Goal: Book appointment/travel/reservation

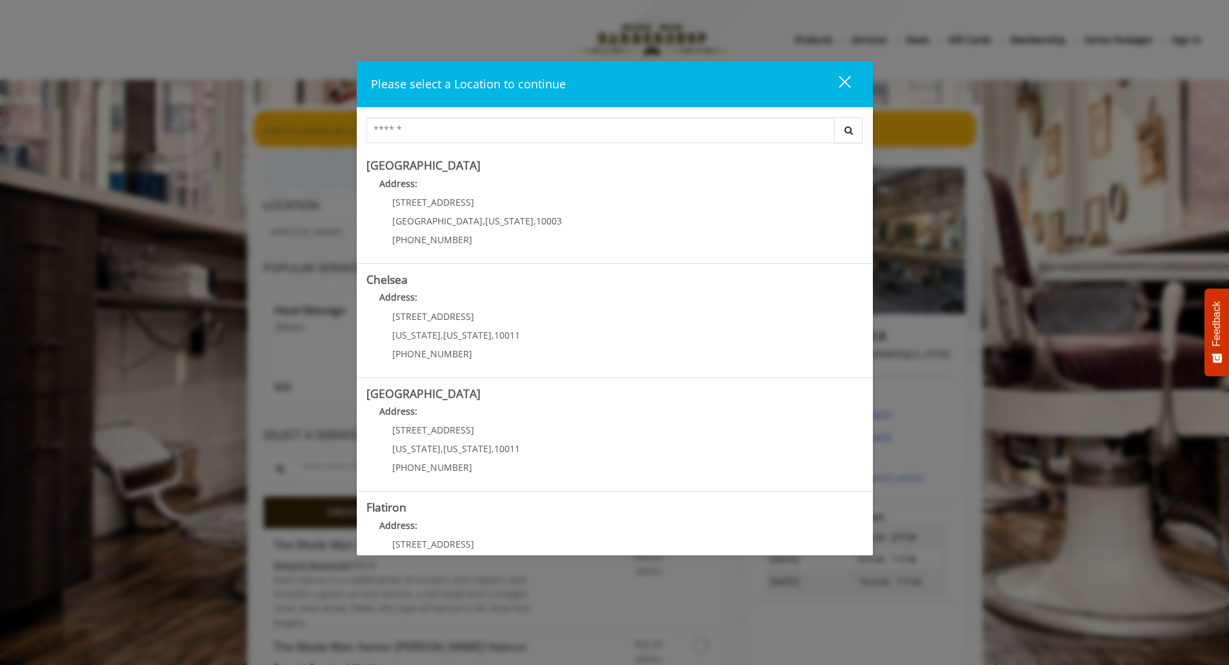
click at [846, 95] on button "close" at bounding box center [837, 84] width 44 height 26
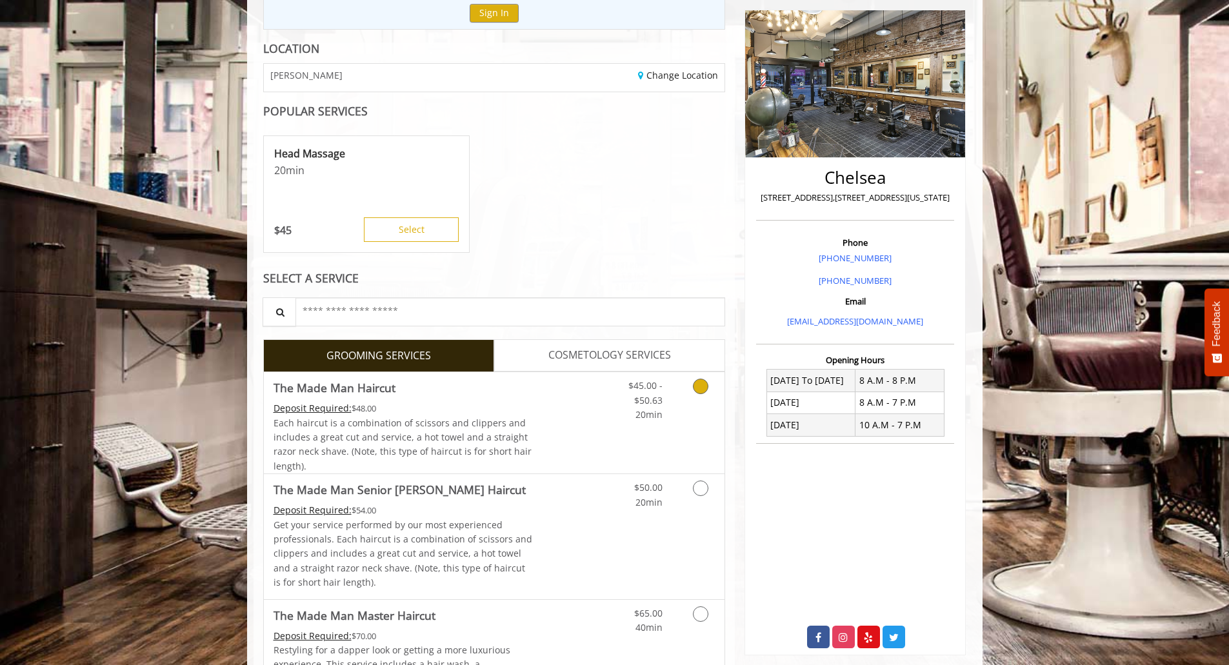
click at [606, 439] on link "Discounted Price" at bounding box center [570, 422] width 77 height 101
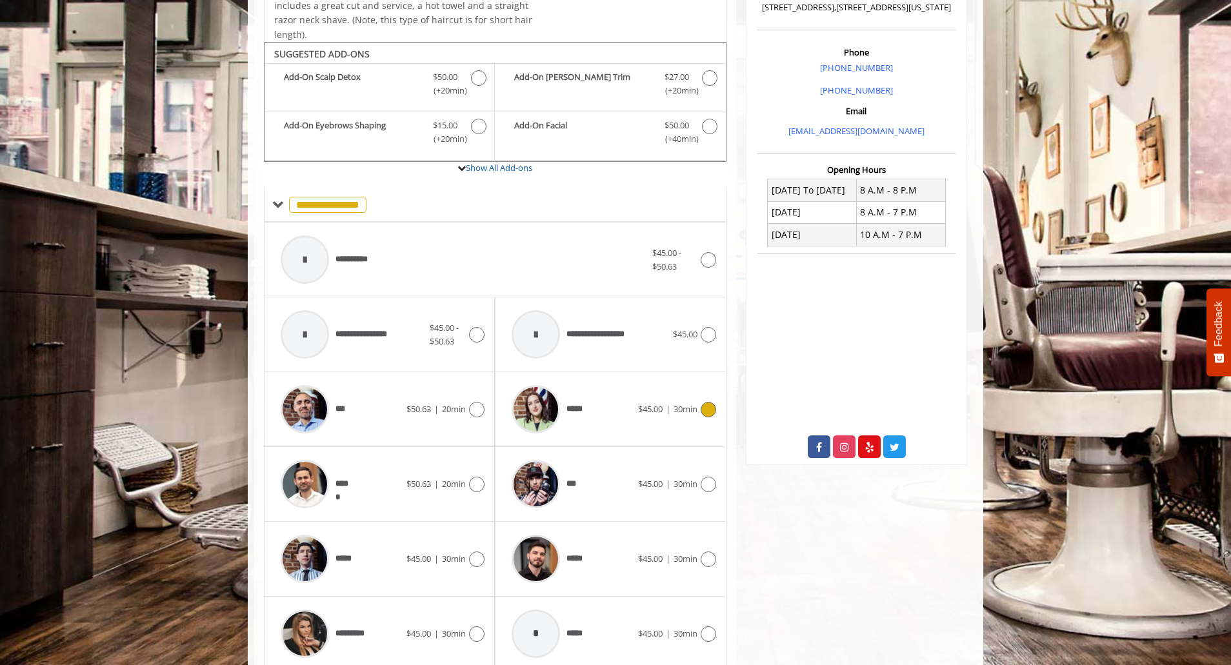
scroll to position [389, 0]
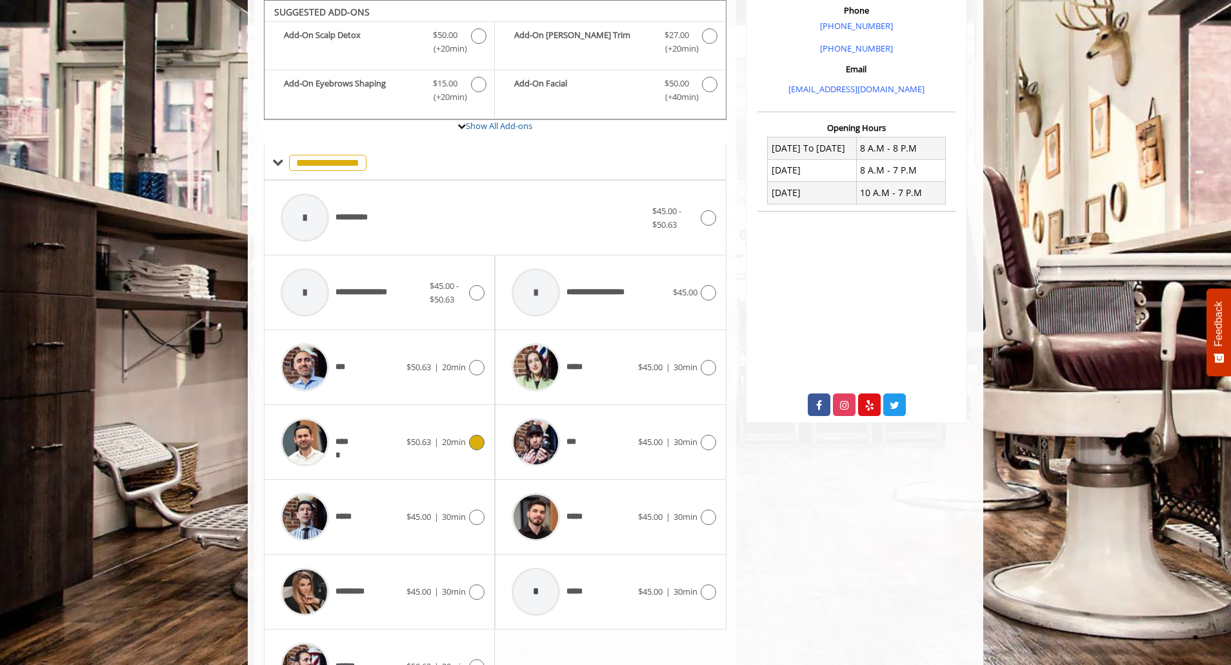
click at [390, 420] on div "*****" at bounding box center [340, 442] width 132 height 61
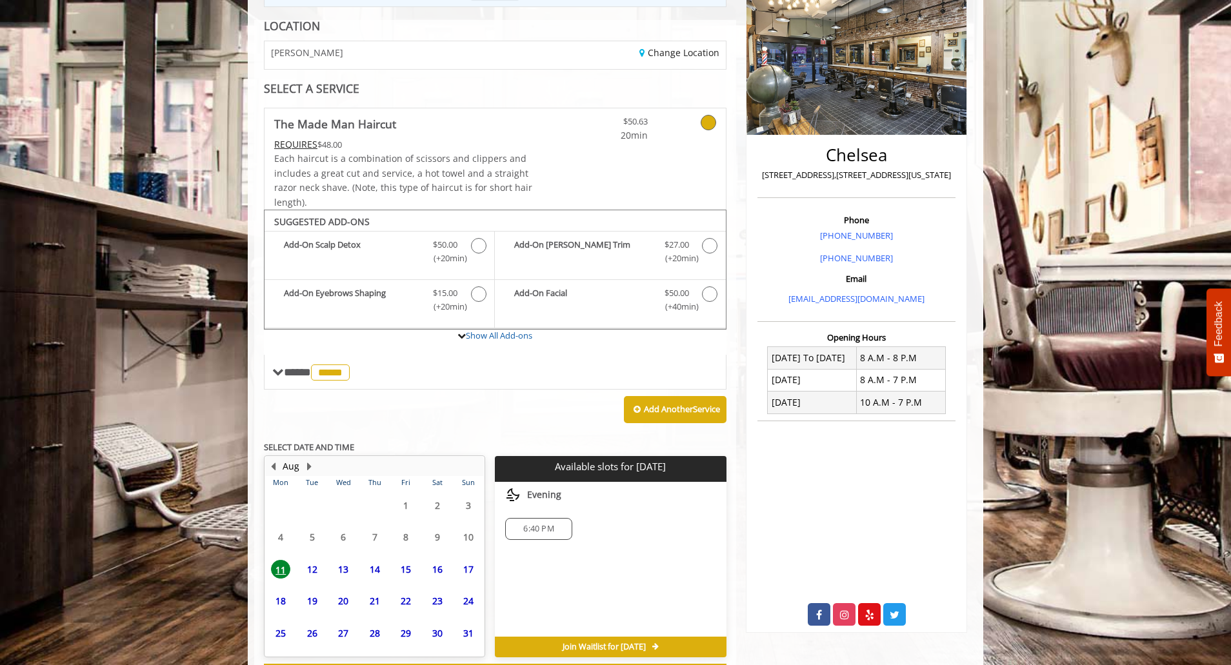
scroll to position [235, 0]
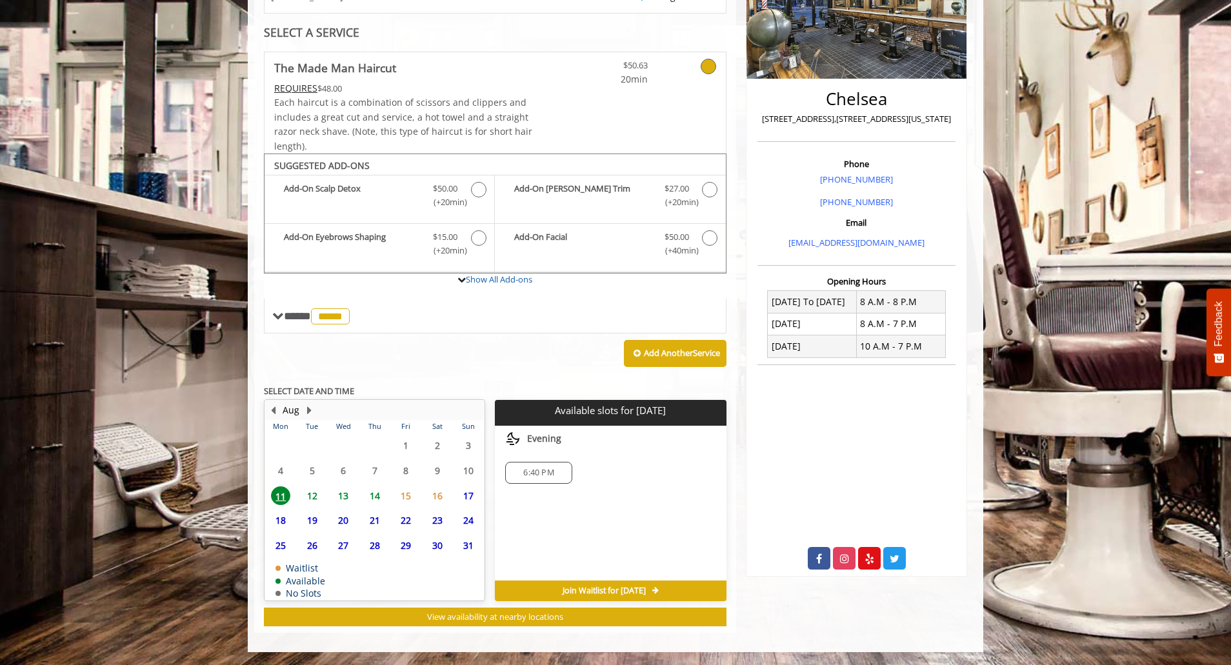
click at [306, 525] on span "19" at bounding box center [312, 520] width 19 height 19
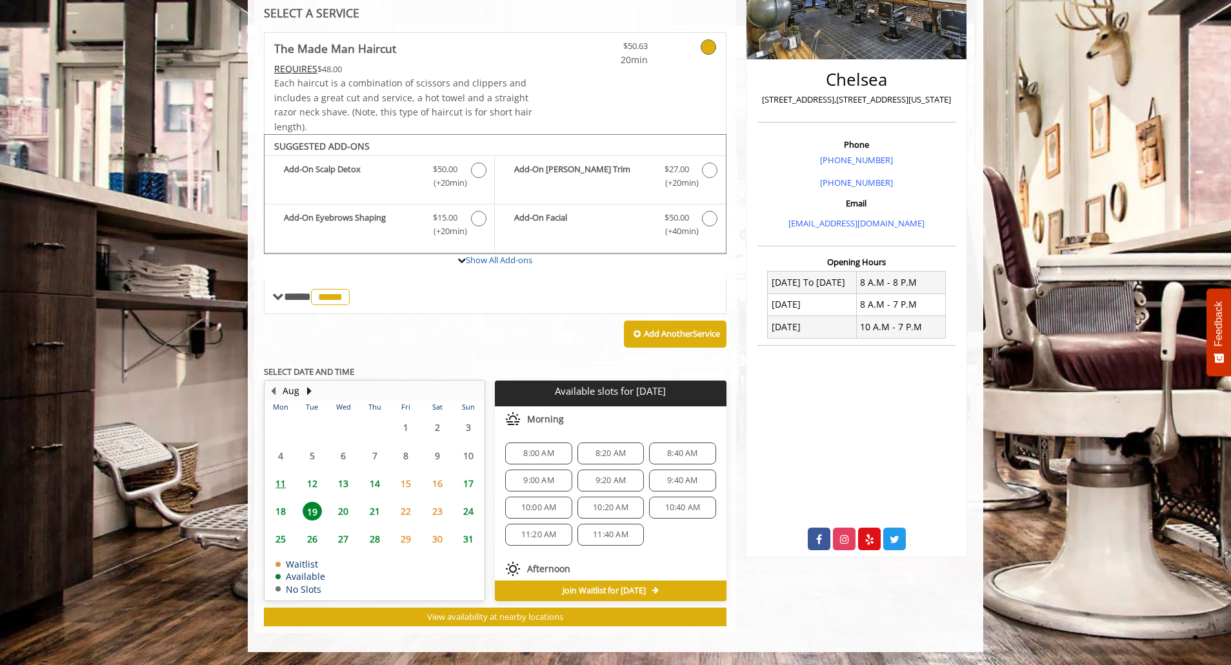
click at [279, 515] on span "18" at bounding box center [280, 511] width 19 height 19
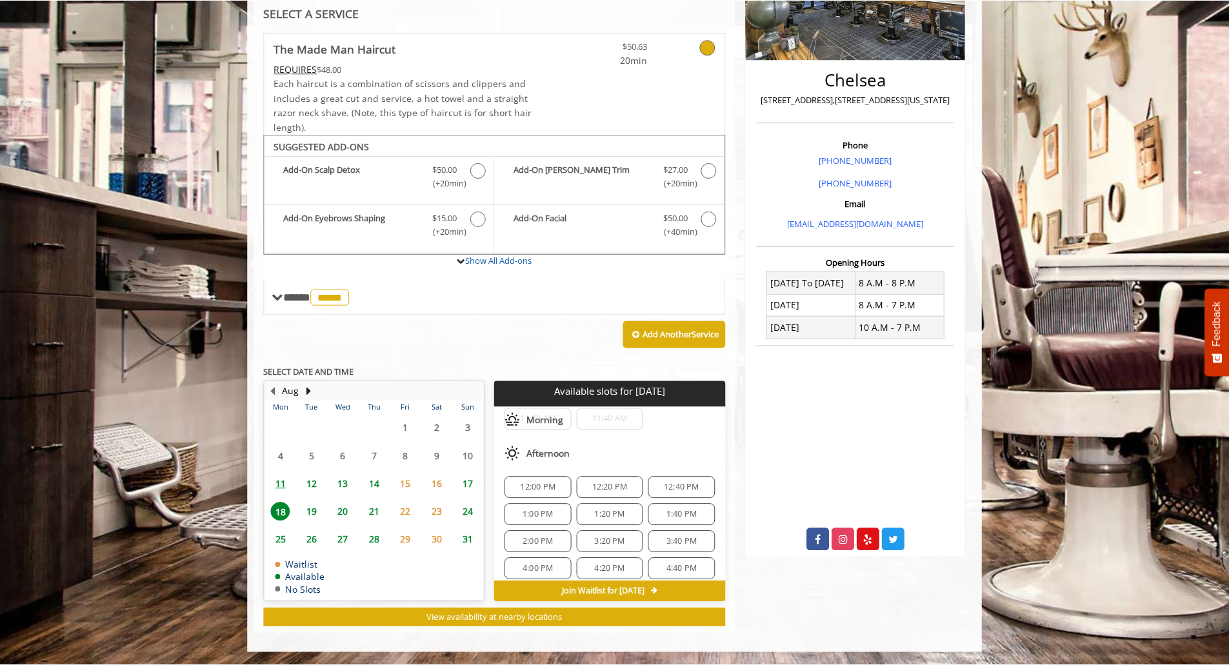
scroll to position [0, 0]
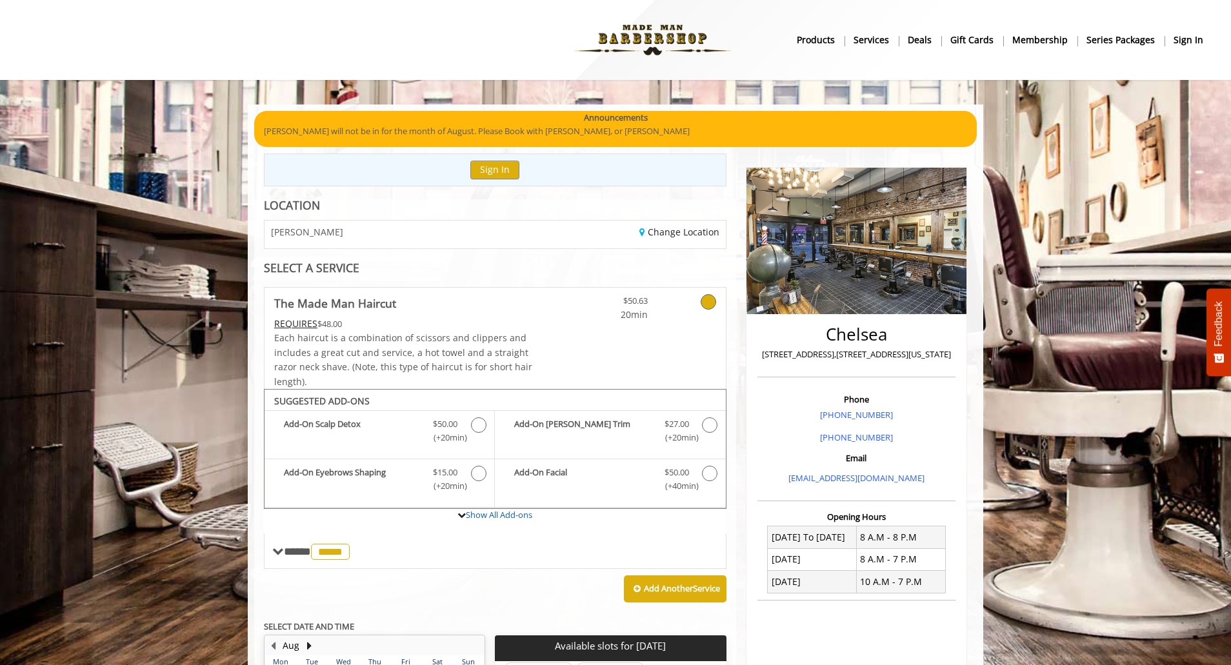
click at [1170, 54] on nav "Main Menu . products Services Deals gift cards Membership Series packages sign …" at bounding box center [616, 40] width 1194 height 71
click at [1180, 39] on b "sign in" at bounding box center [1189, 40] width 30 height 14
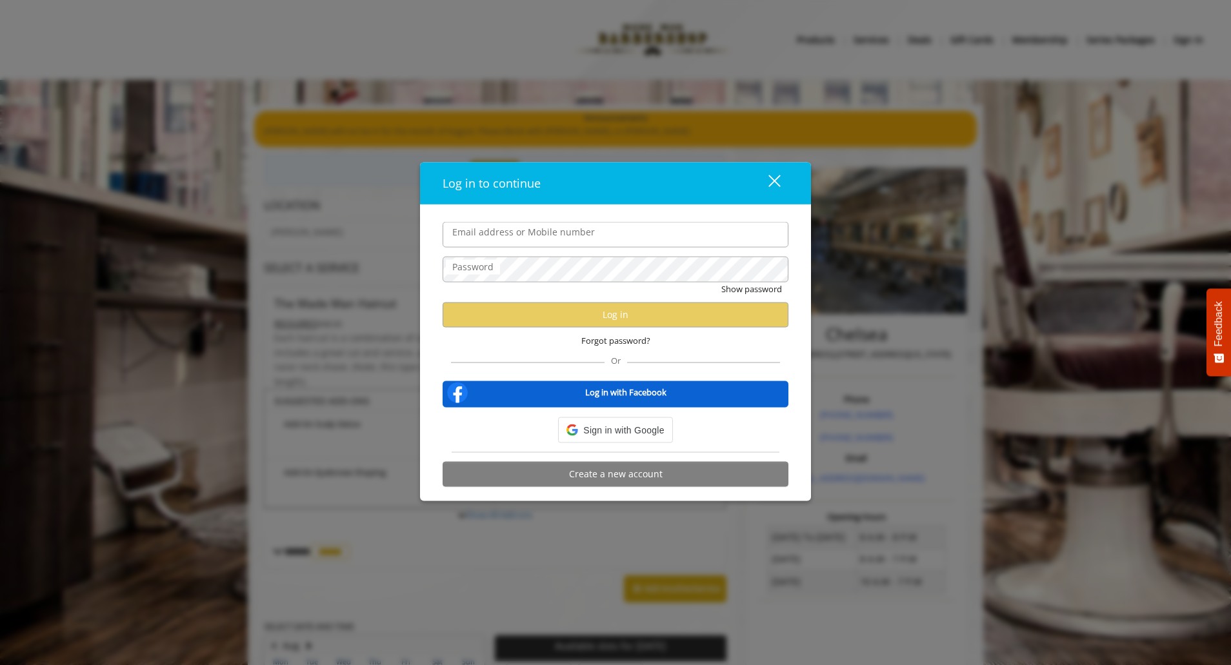
type input "**********"
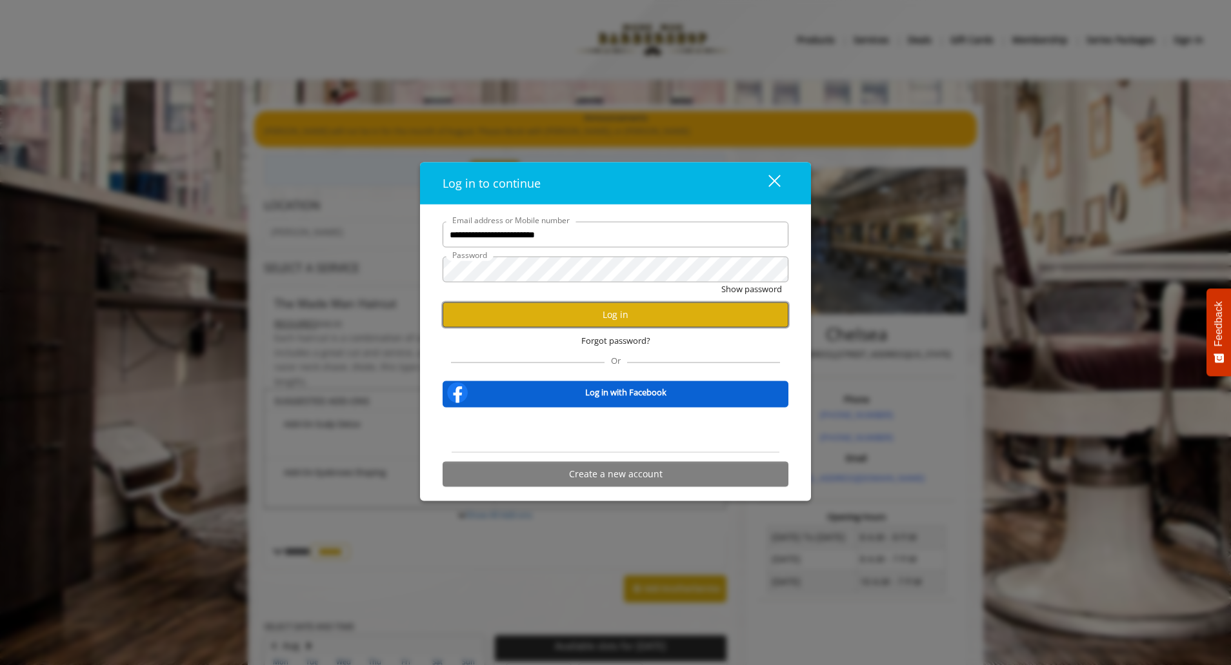
click at [543, 319] on button "Log in" at bounding box center [616, 314] width 346 height 25
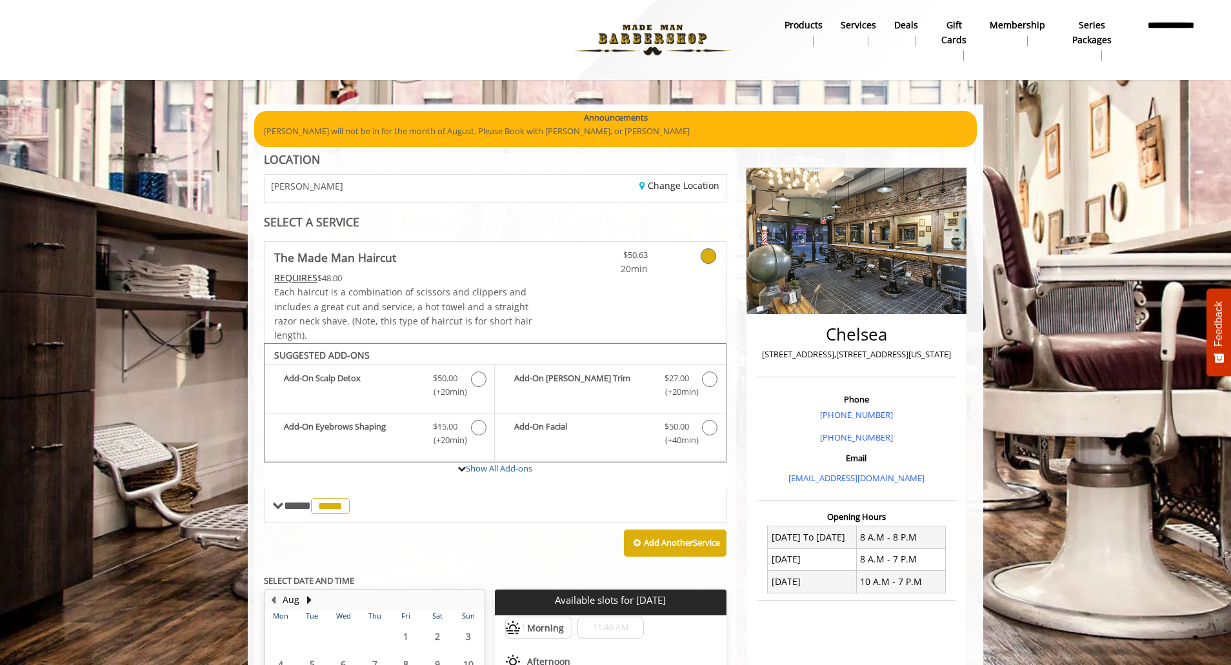
click at [1150, 23] on b "**********" at bounding box center [1170, 32] width 65 height 29
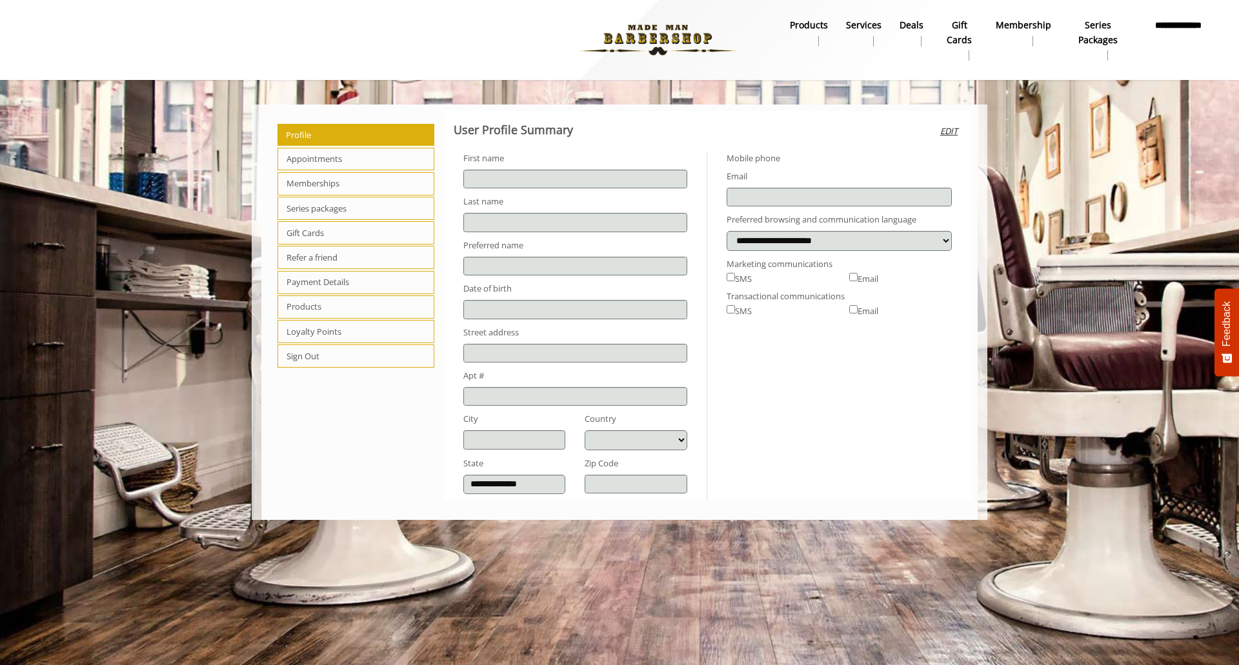
type input "******"
type input "*******"
type input "**********"
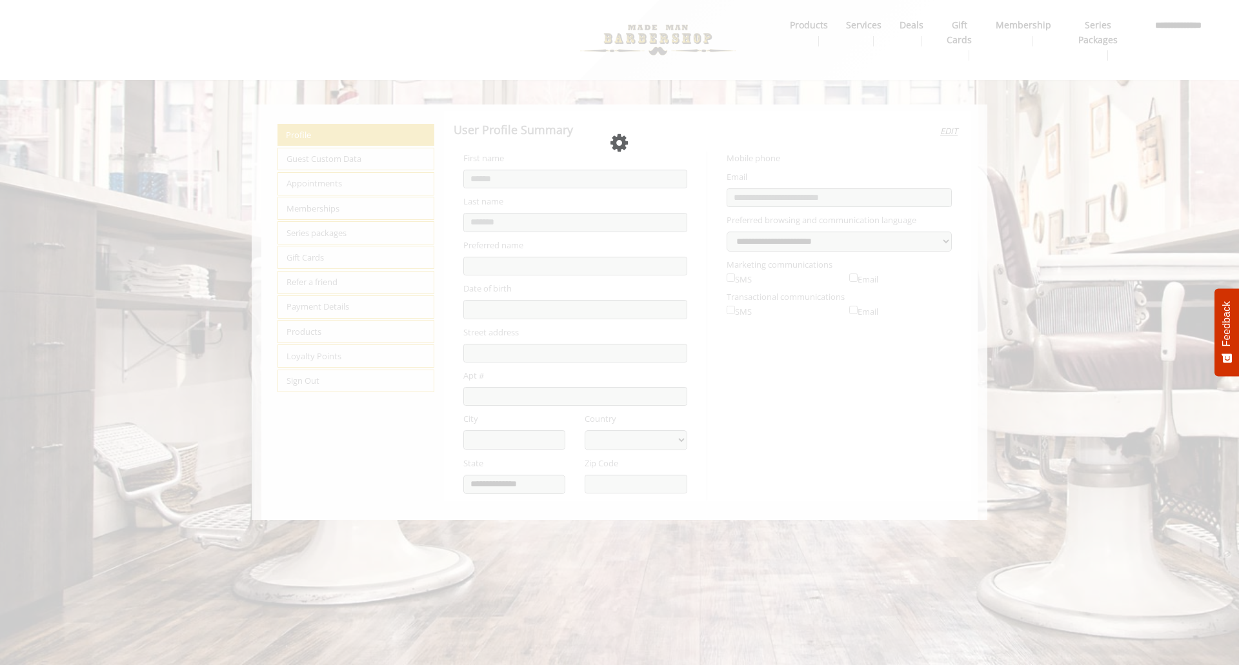
select select "***"
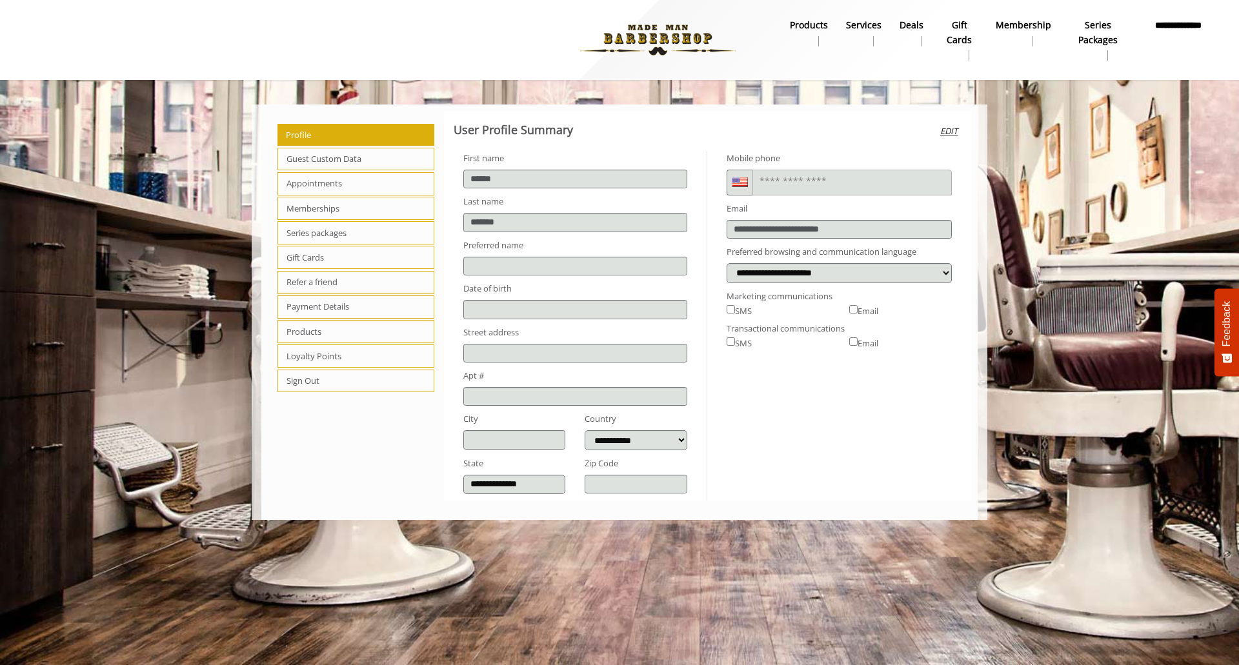
click at [385, 177] on span "Appointments" at bounding box center [355, 183] width 157 height 23
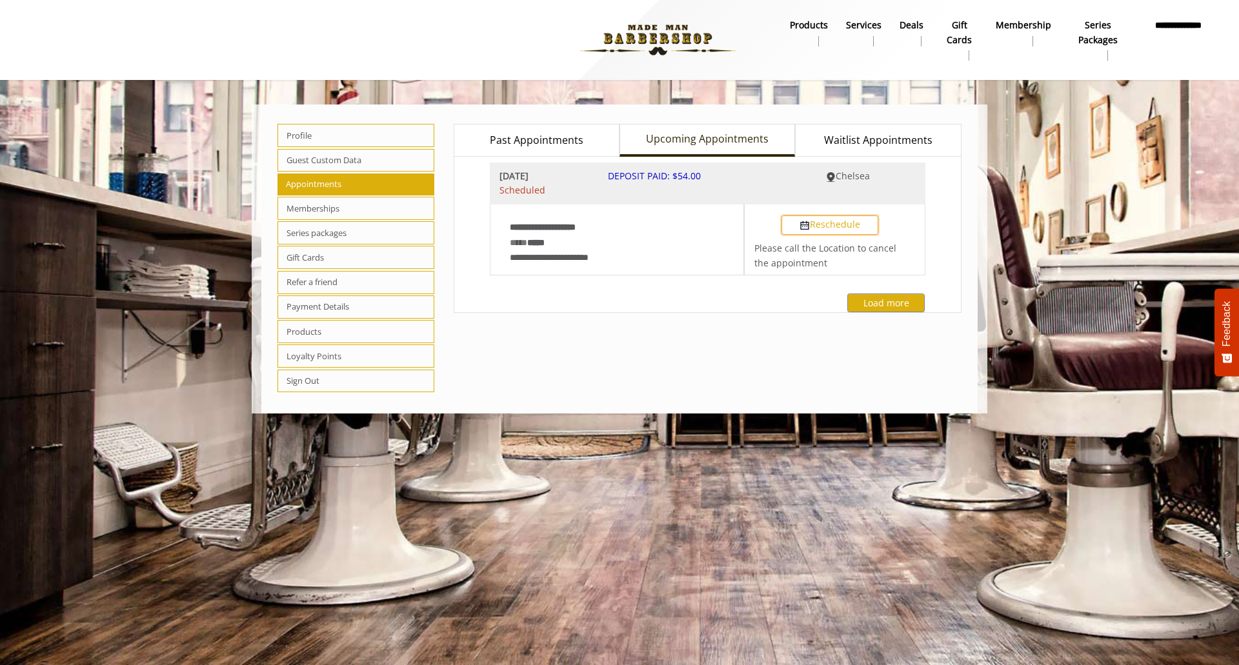
click at [817, 221] on button "Reschedule" at bounding box center [829, 224] width 97 height 19
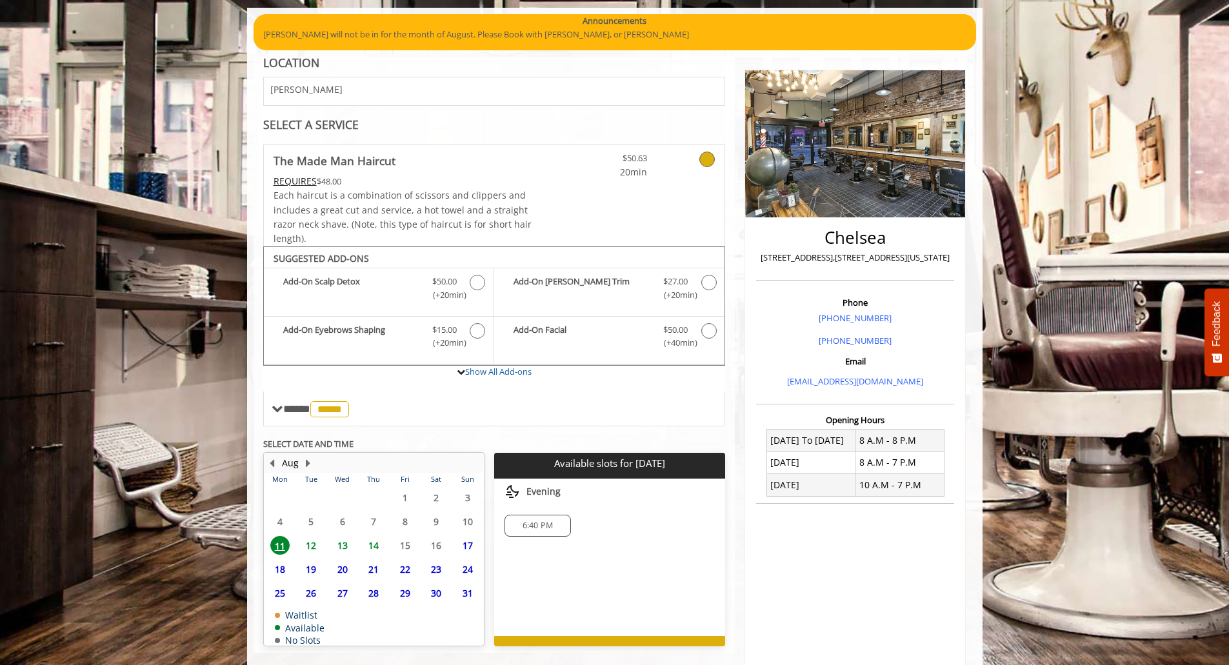
scroll to position [97, 0]
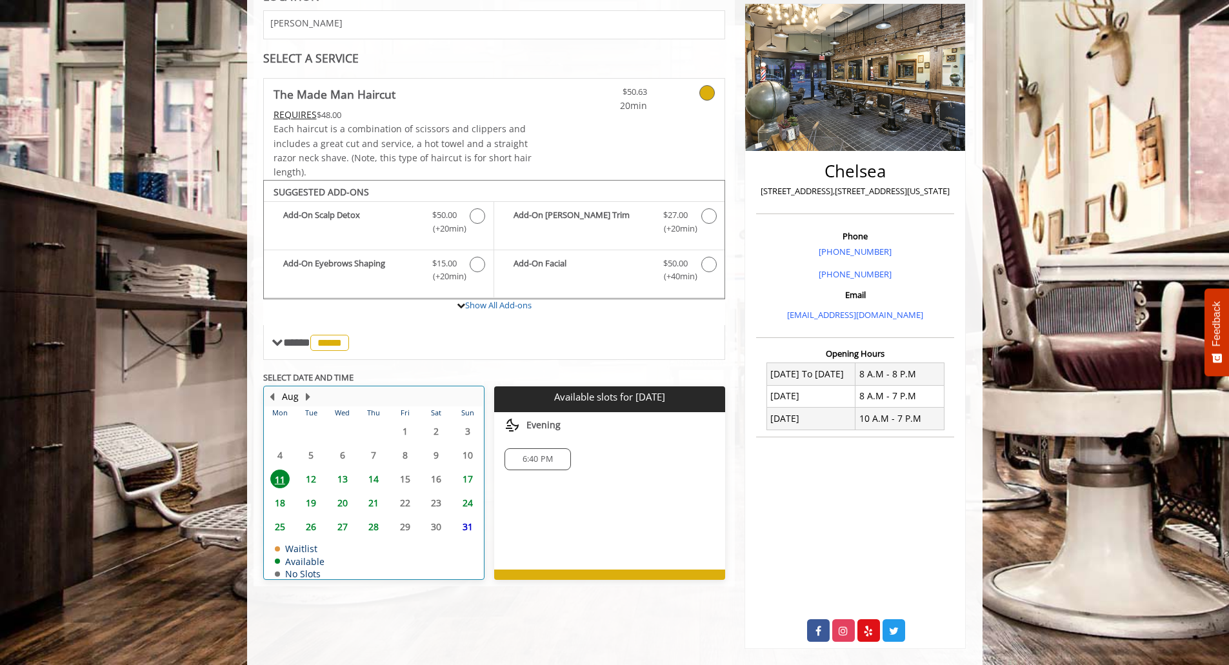
click at [283, 563] on tbody "28 29 30 31 1 2 3 4 5 6 7 8 9 10 11 12 13 14 15 16 17 18 19 20 21 22 23 24 25 2…" at bounding box center [374, 498] width 219 height 159
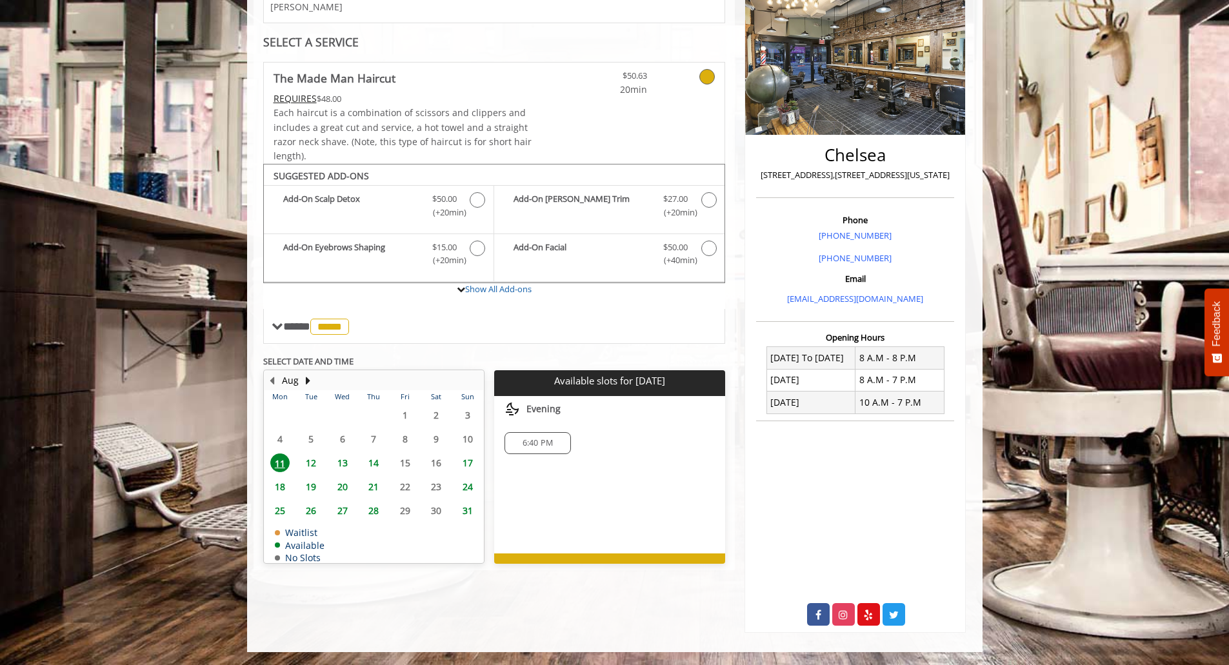
click at [284, 483] on span "18" at bounding box center [279, 486] width 19 height 19
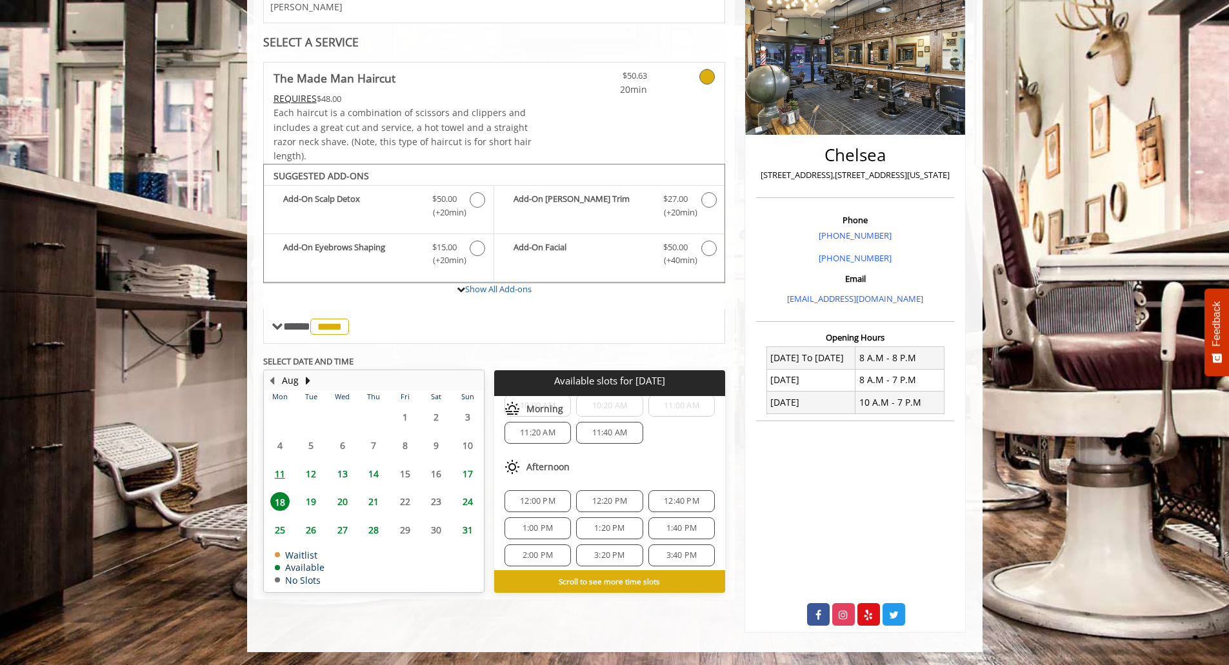
scroll to position [89, 0]
click at [532, 526] on span "1:00 PM" at bounding box center [538, 531] width 30 height 10
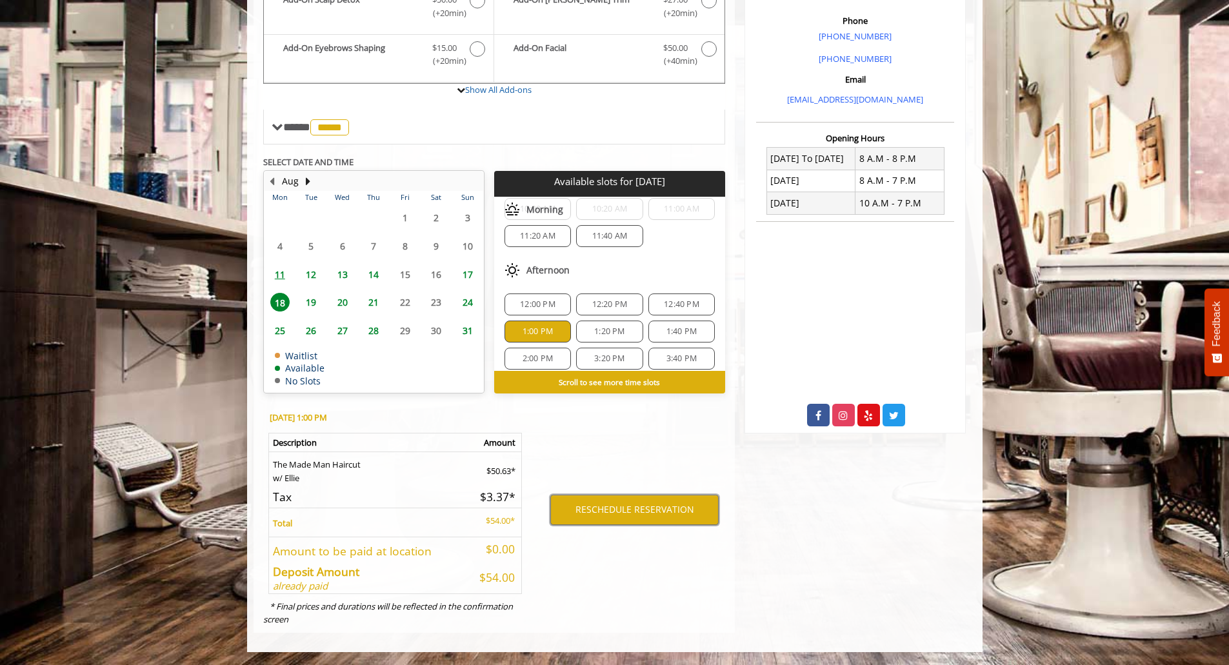
scroll to position [0, 0]
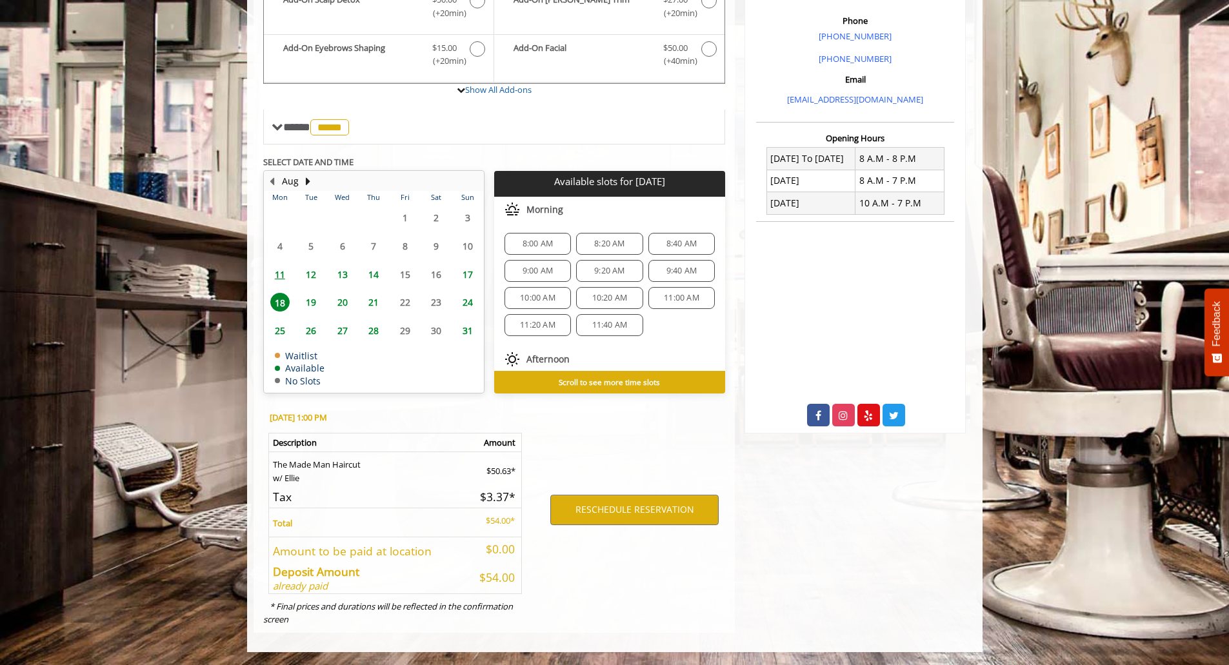
click at [664, 296] on span "11:00 AM" at bounding box center [681, 298] width 35 height 10
click at [462, 278] on span "17" at bounding box center [467, 274] width 19 height 19
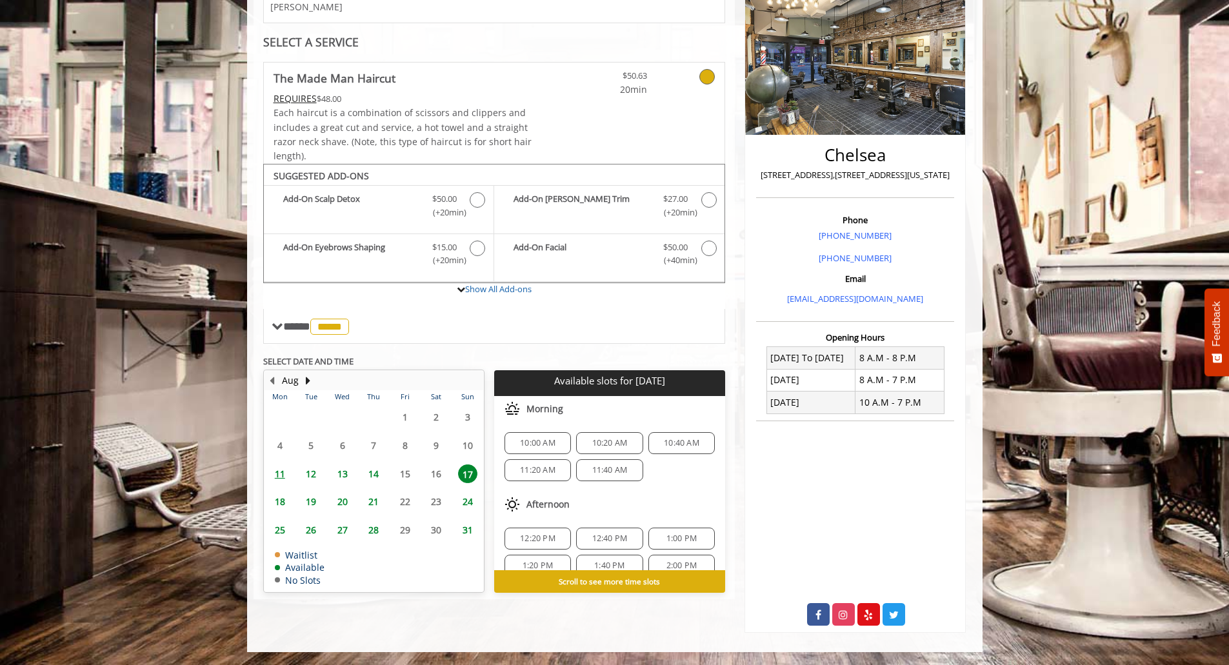
click at [277, 494] on span "18" at bounding box center [279, 501] width 19 height 19
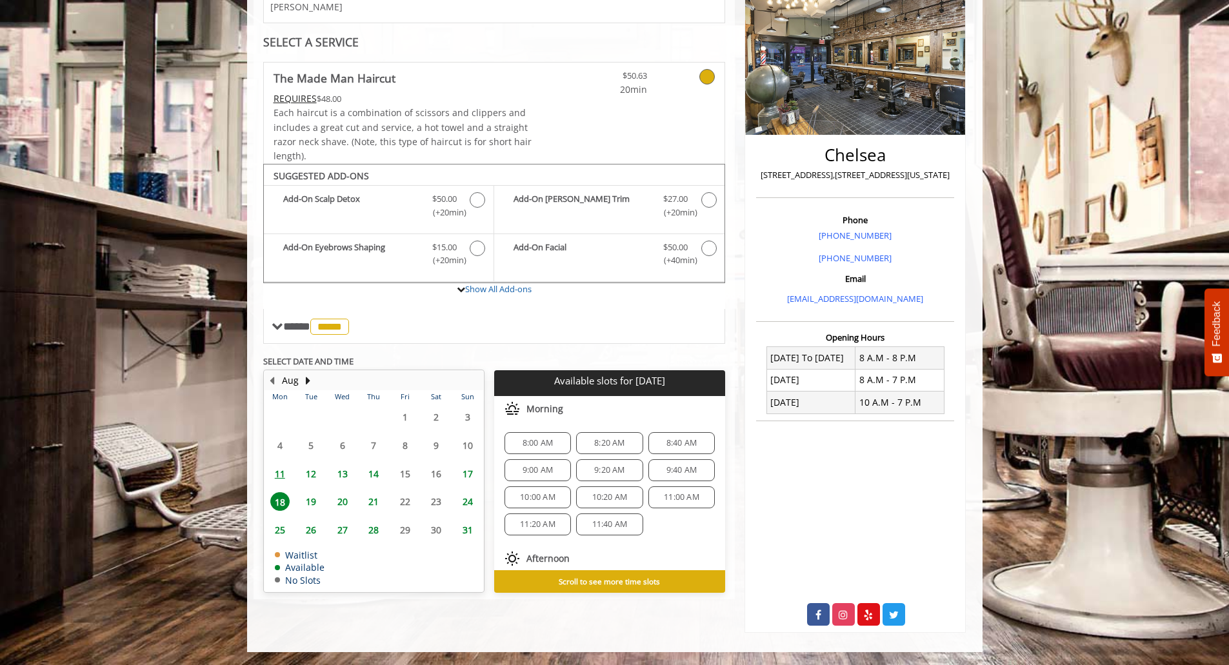
click at [550, 492] on span "10:00 AM" at bounding box center [537, 497] width 35 height 10
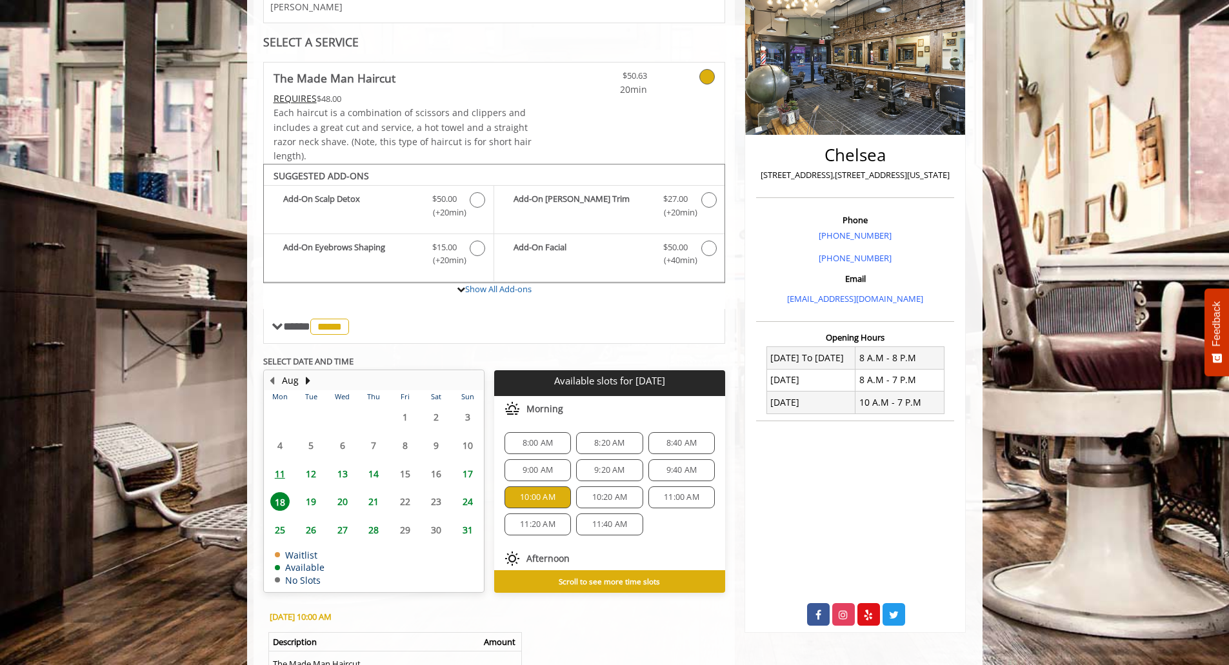
scroll to position [379, 0]
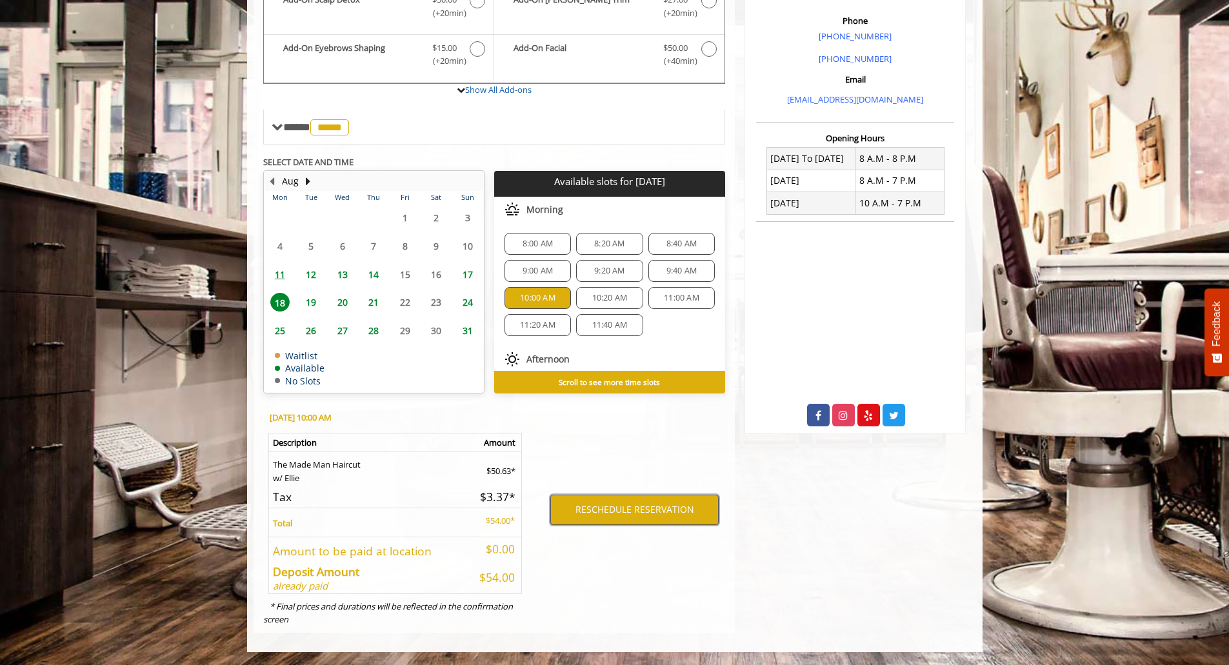
click at [584, 501] on button "RESCHEDULE RESERVATION" at bounding box center [634, 510] width 168 height 30
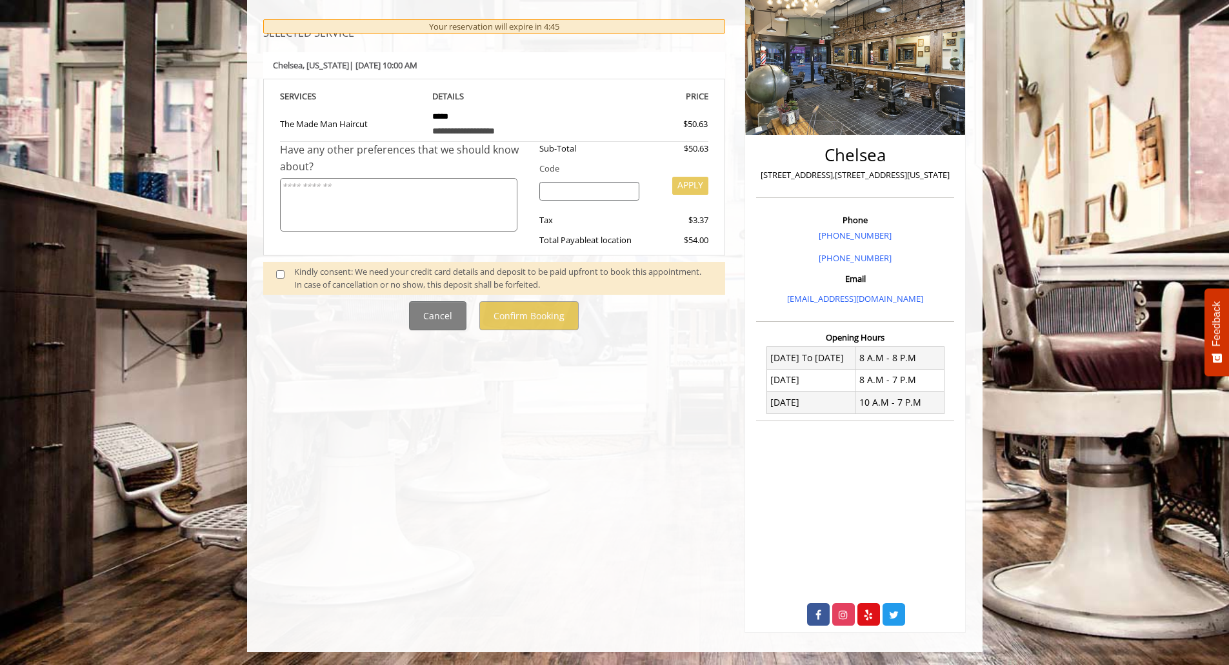
scroll to position [0, 0]
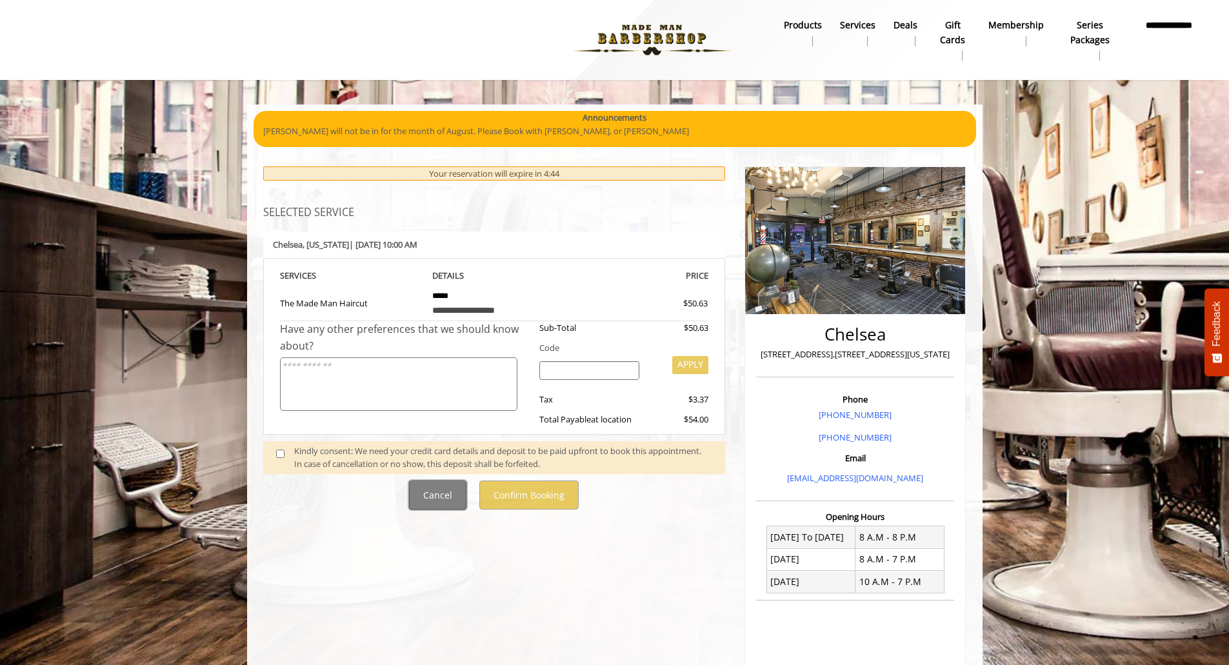
click at [428, 481] on button "Cancel" at bounding box center [437, 495] width 57 height 29
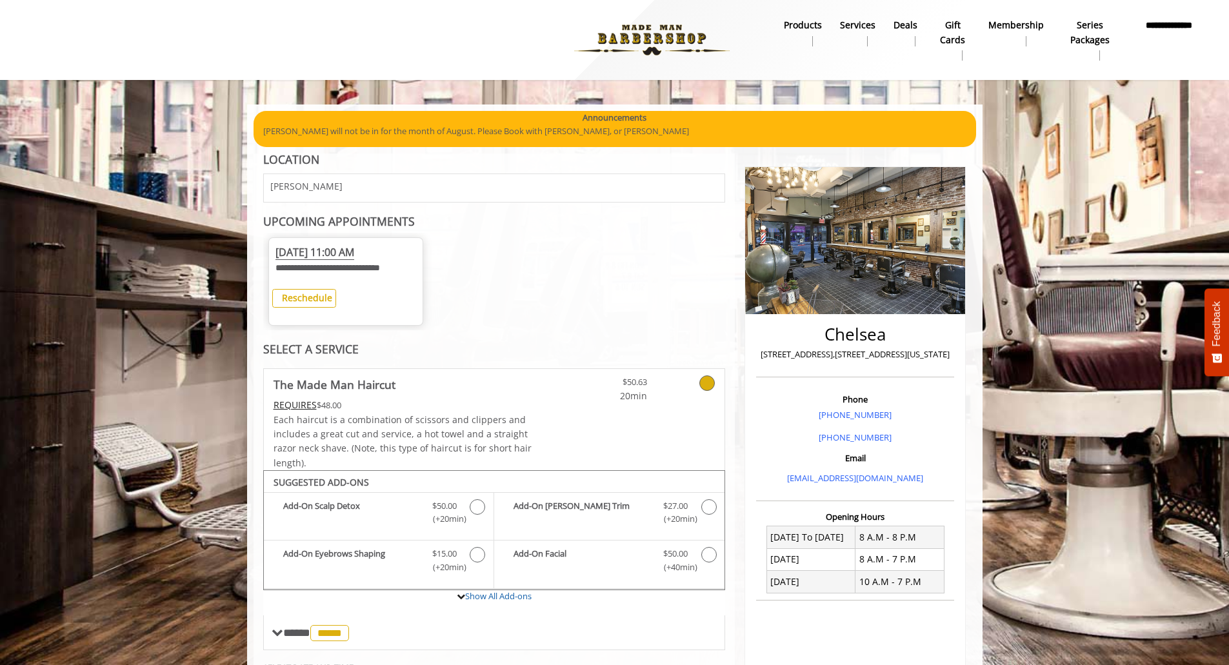
click at [310, 318] on div "Reschedule" at bounding box center [345, 302] width 141 height 34
click at [333, 295] on button "Reschedule" at bounding box center [304, 298] width 64 height 19
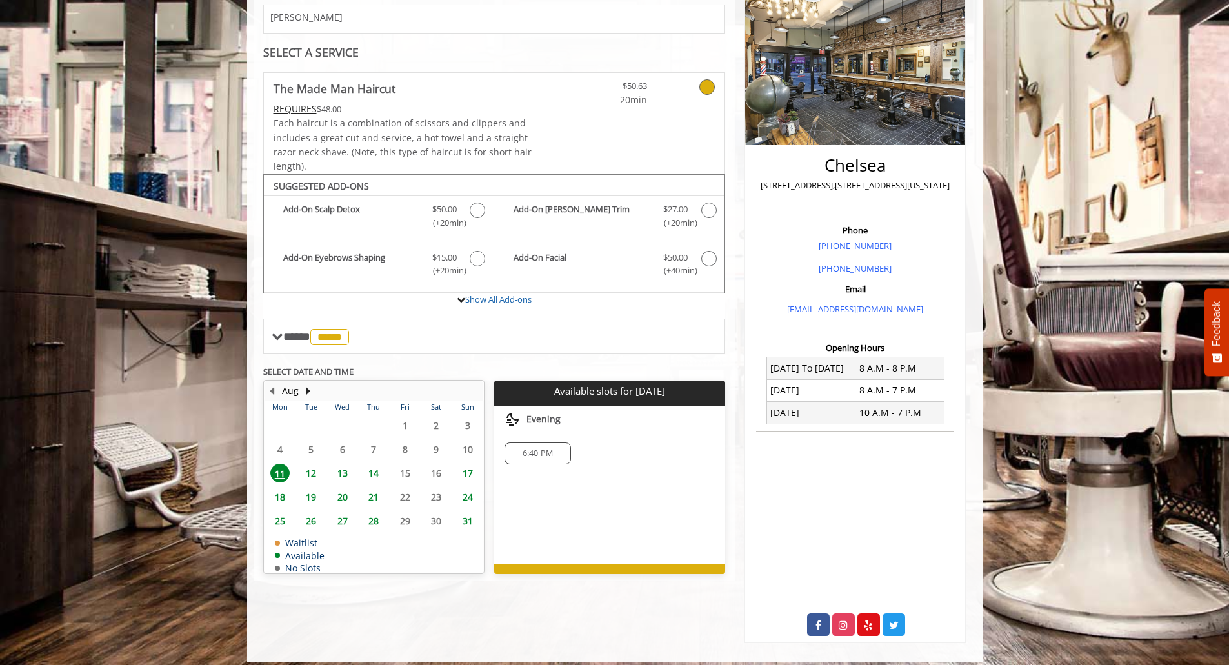
scroll to position [179, 0]
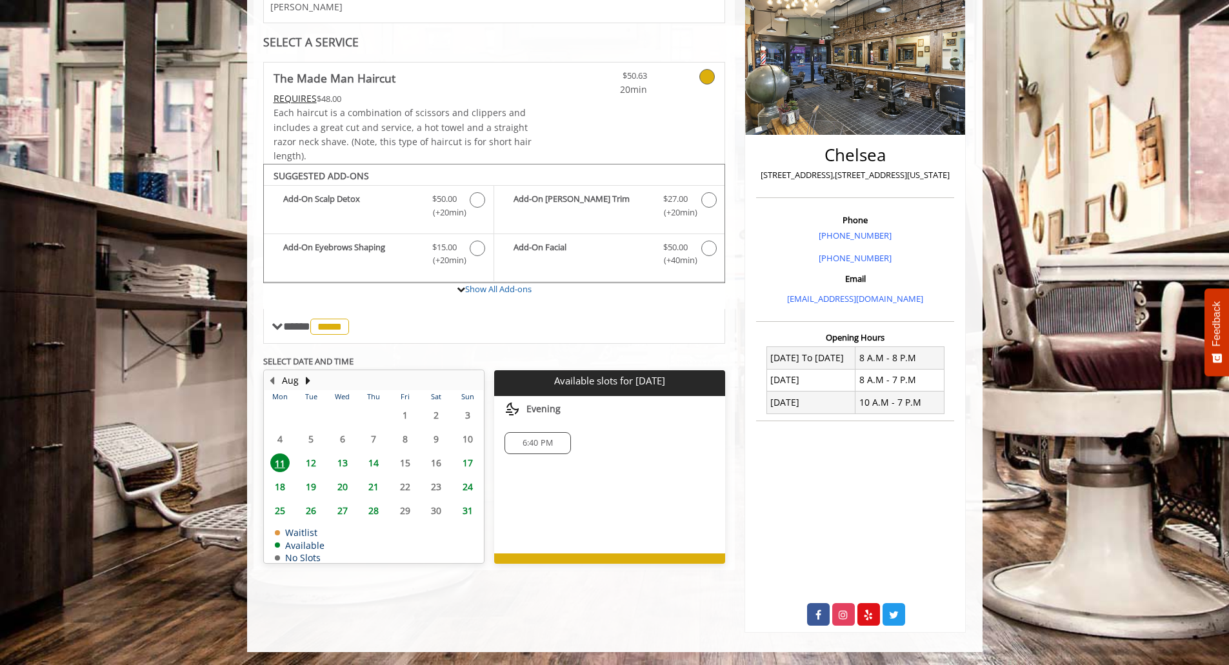
click at [276, 479] on span "18" at bounding box center [279, 486] width 19 height 19
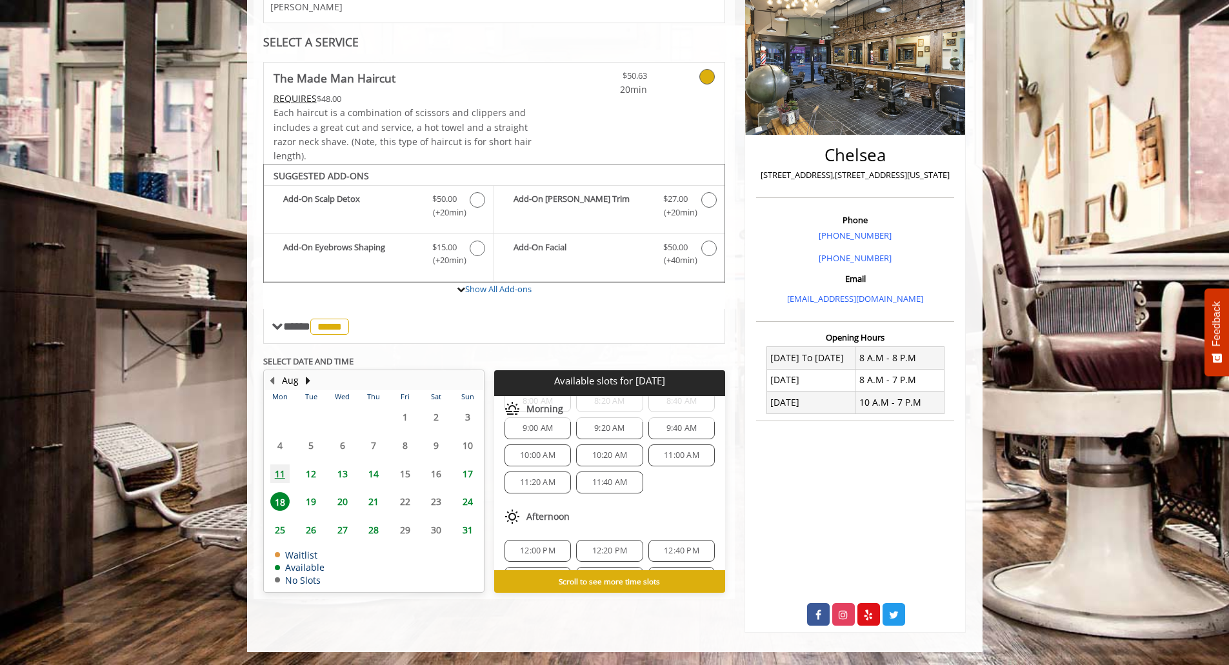
scroll to position [41, 0]
click at [539, 454] on span "10:00 AM" at bounding box center [537, 456] width 35 height 10
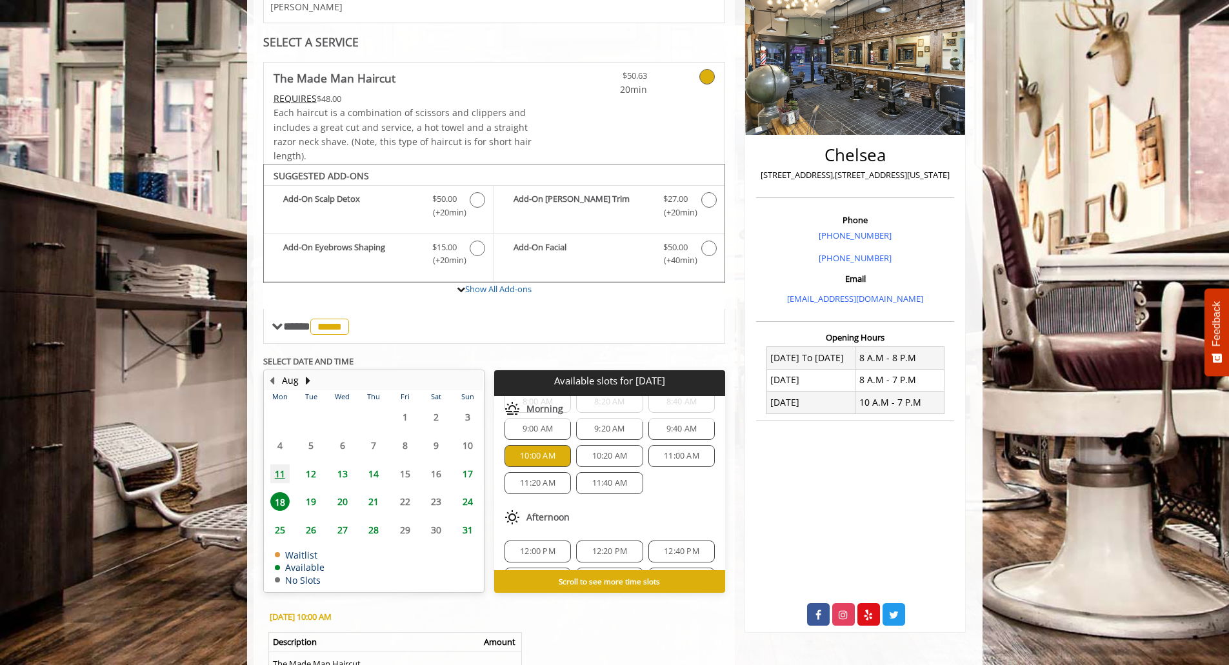
scroll to position [0, 0]
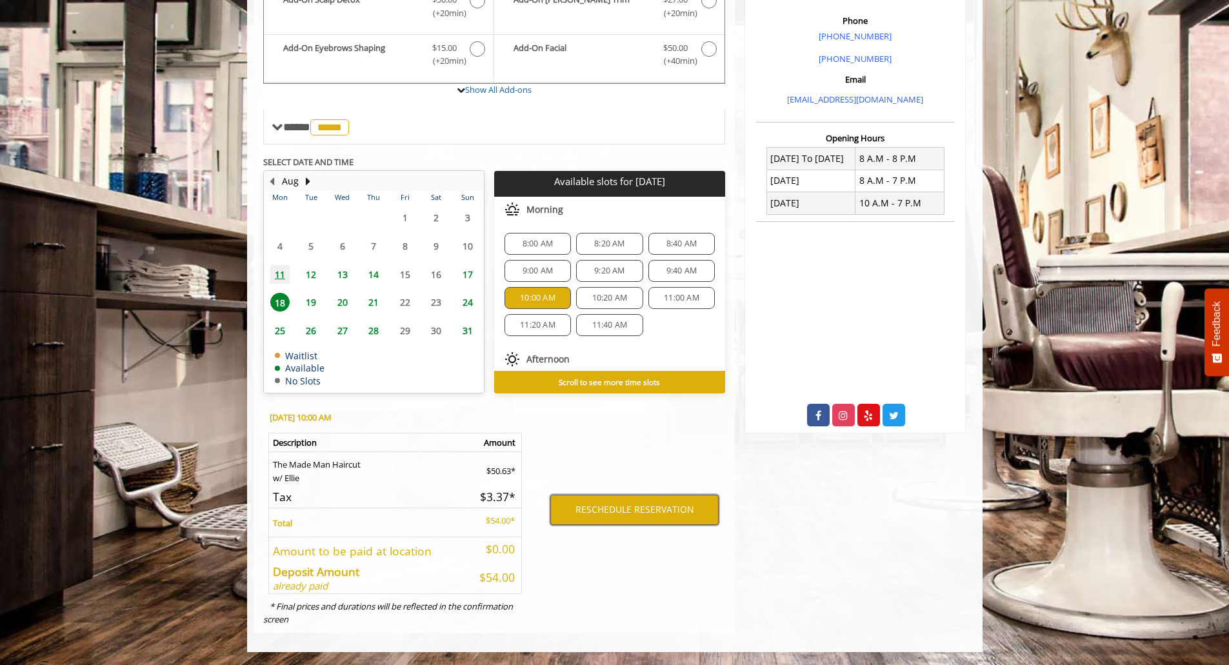
click at [627, 521] on button "RESCHEDULE RESERVATION" at bounding box center [634, 510] width 168 height 30
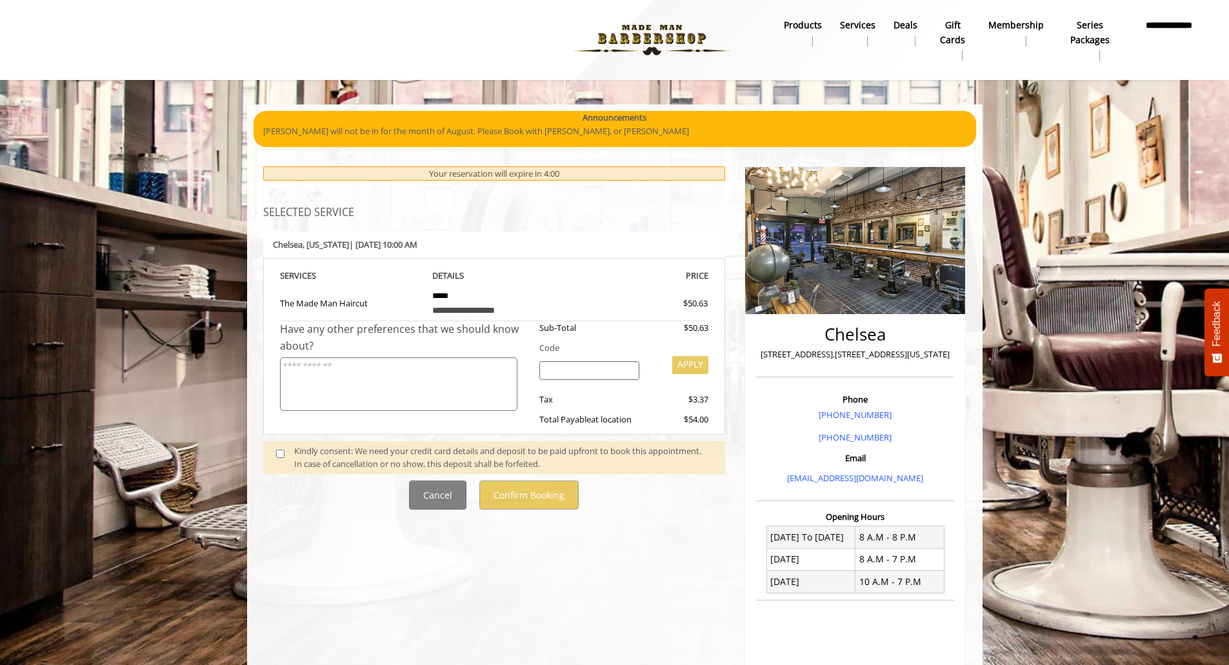
click at [403, 459] on div "Kindly consent: We need your credit card details and deposit to be paid upfront…" at bounding box center [503, 458] width 418 height 27
click at [332, 459] on div "Kindly consent: We need your credit card details and deposit to be paid upfront…" at bounding box center [503, 458] width 418 height 27
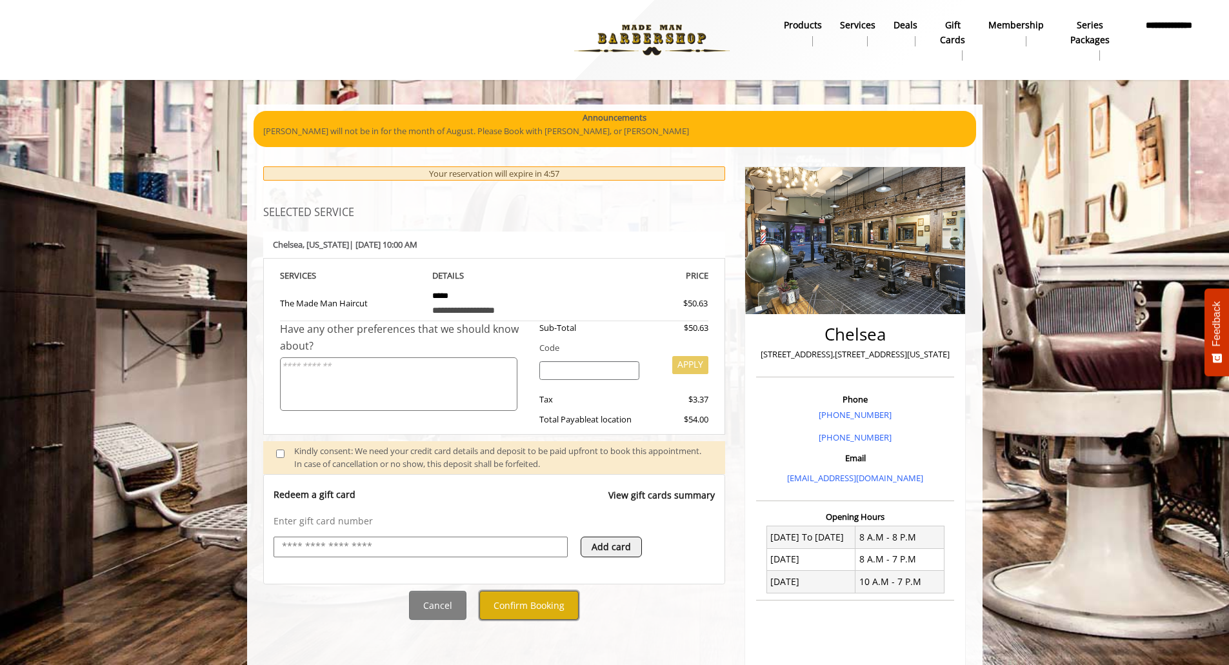
click at [542, 608] on button "Confirm Booking" at bounding box center [528, 605] width 99 height 29
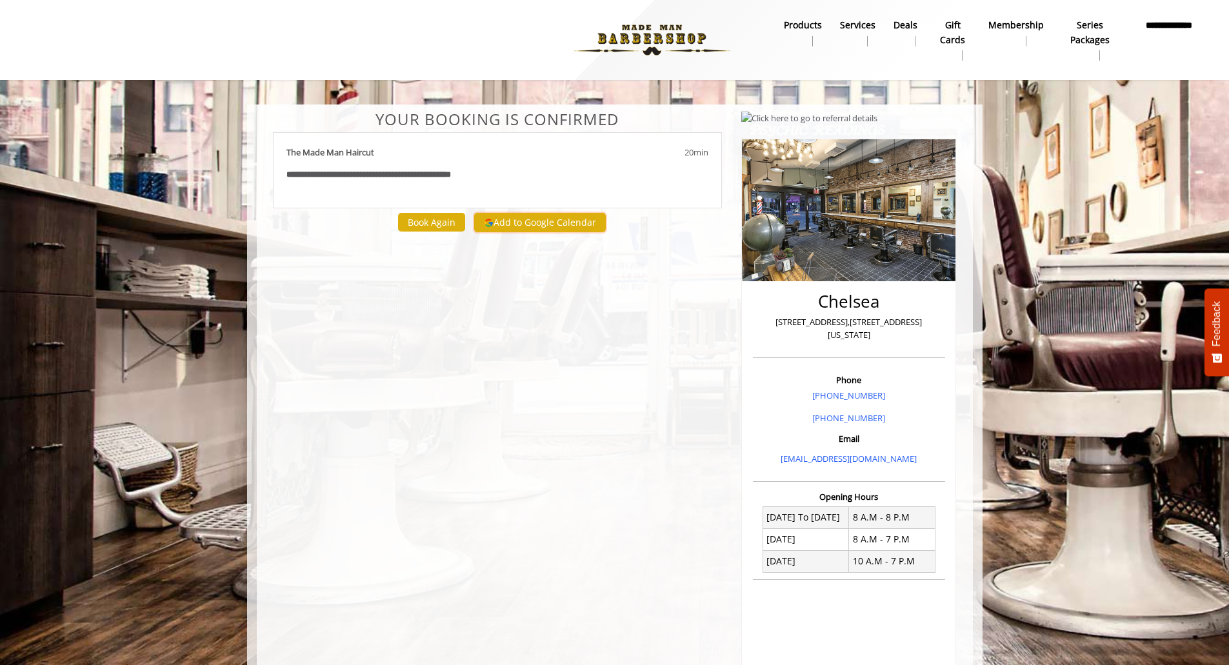
click at [541, 223] on button "Add to Google Calendar" at bounding box center [540, 222] width 132 height 19
